Goal: Task Accomplishment & Management: Use online tool/utility

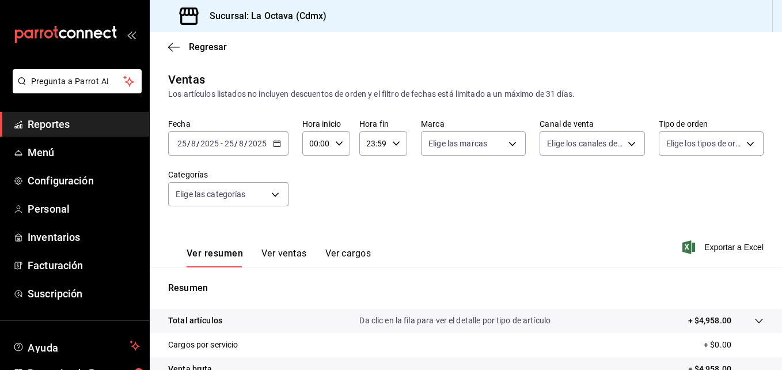
scroll to position [182, 0]
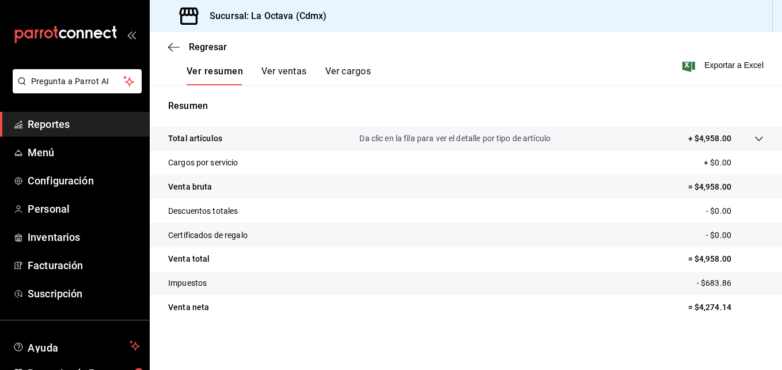
click at [70, 125] on span "Reportes" at bounding box center [84, 124] width 112 height 16
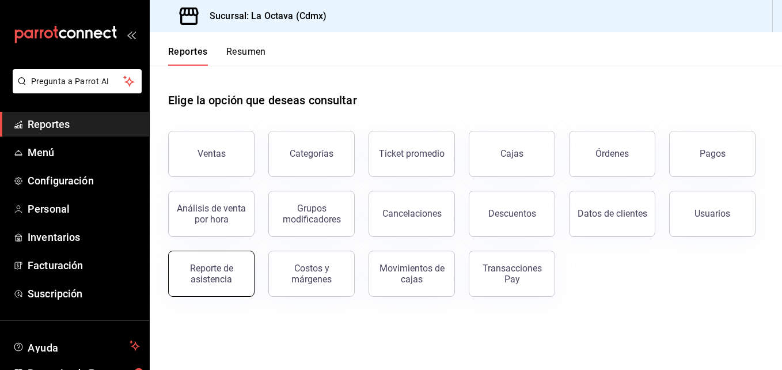
click at [202, 273] on div "Reporte de asistencia" at bounding box center [211, 274] width 71 height 22
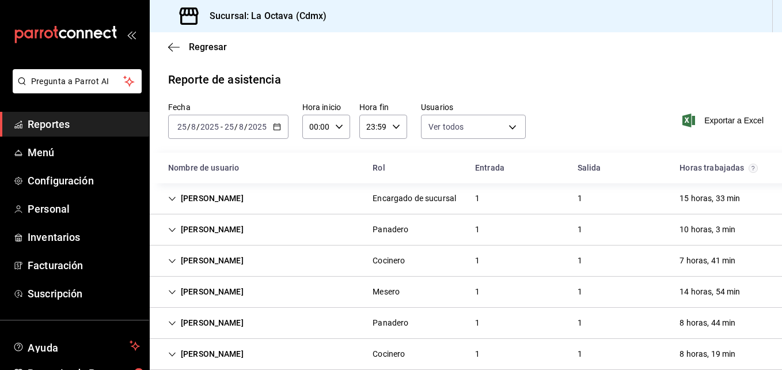
click at [279, 124] on icon "button" at bounding box center [277, 127] width 8 height 8
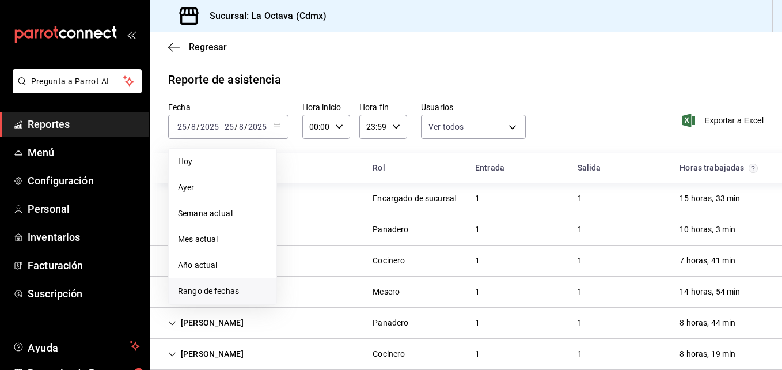
click at [213, 293] on span "Rango de fechas" at bounding box center [222, 291] width 89 height 12
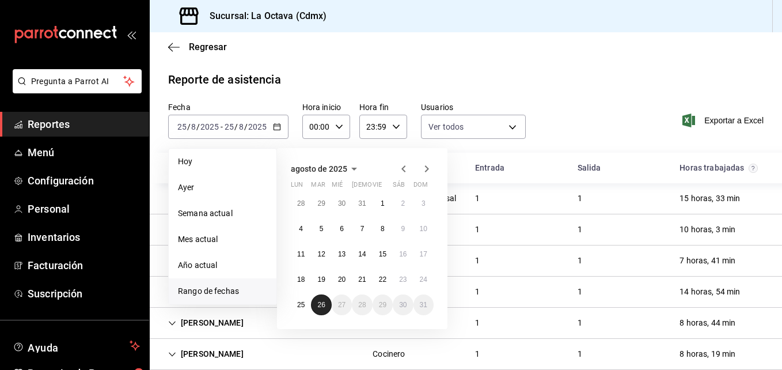
click at [322, 313] on button "26" at bounding box center [321, 304] width 20 height 21
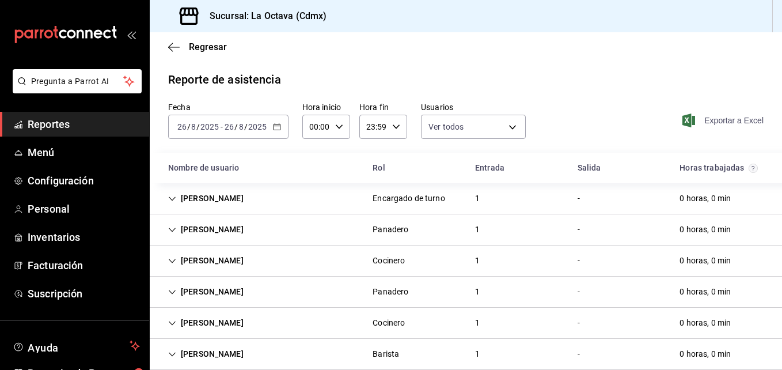
click at [724, 120] on span "Exportar a Excel" at bounding box center [724, 120] width 79 height 14
click at [101, 149] on span "Menú" at bounding box center [84, 153] width 112 height 16
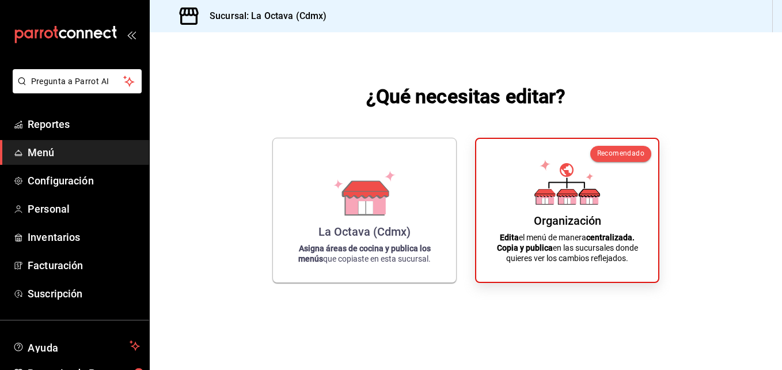
drag, startPoint x: 782, startPoint y: 216, endPoint x: 784, endPoint y: 269, distance: 53.1
click at [782, 269] on html "Pregunta a Parrot AI Reportes Menú Configuración Personal Inventarios Facturaci…" at bounding box center [391, 185] width 782 height 370
click at [73, 124] on span "Reportes" at bounding box center [84, 124] width 112 height 16
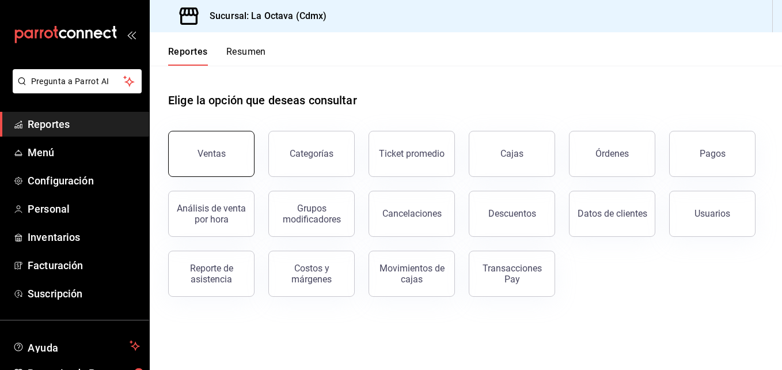
click at [232, 165] on button "Ventas" at bounding box center [211, 154] width 86 height 46
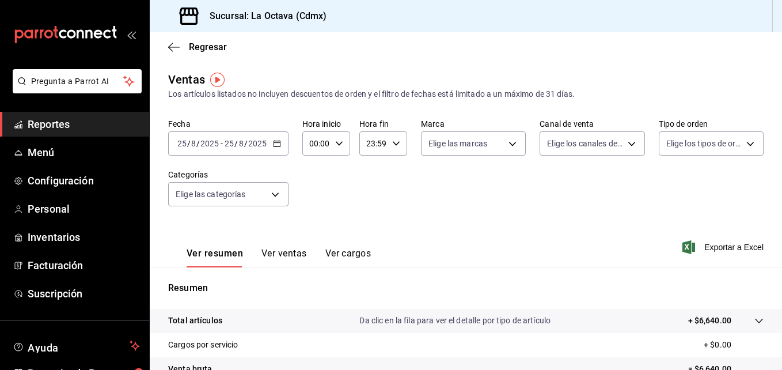
click at [279, 145] on \(Stroke\) "button" at bounding box center [277, 144] width 7 height 6
click at [277, 146] on icon "button" at bounding box center [277, 143] width 8 height 8
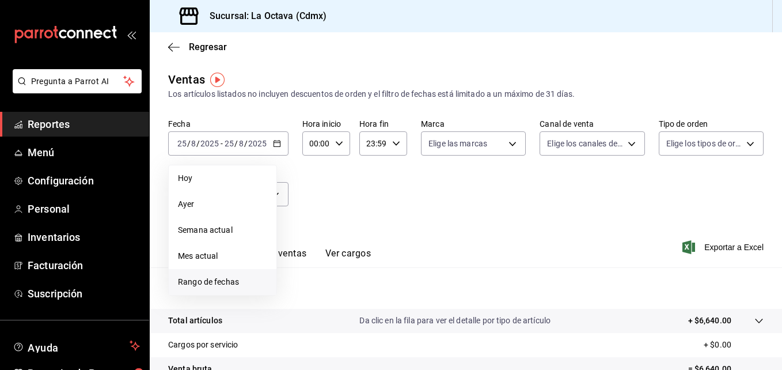
click at [211, 282] on span "Rango de fechas" at bounding box center [222, 282] width 89 height 12
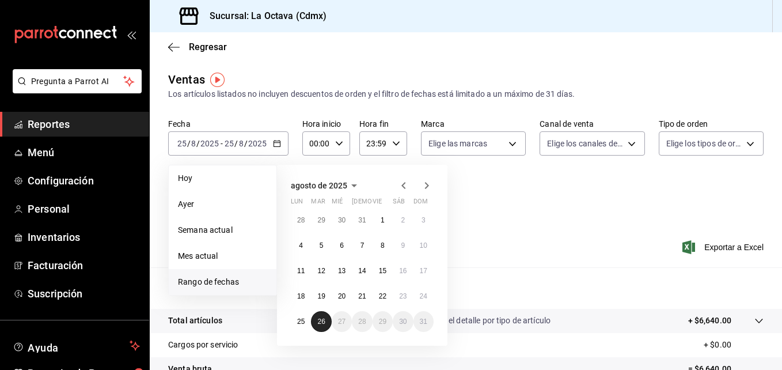
click at [319, 319] on abbr "26" at bounding box center [320, 321] width 7 height 8
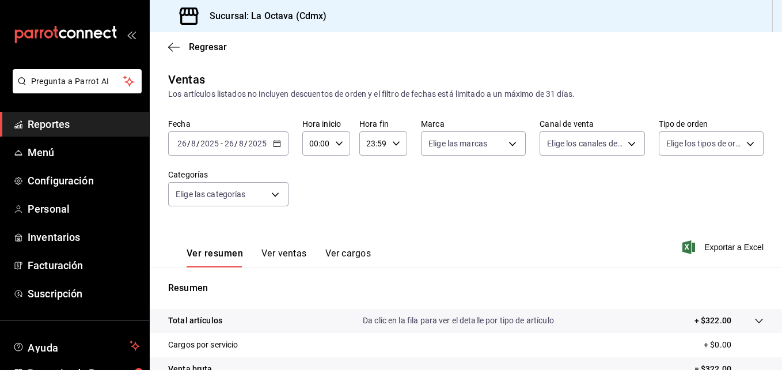
scroll to position [182, 0]
